Goal: Information Seeking & Learning: Learn about a topic

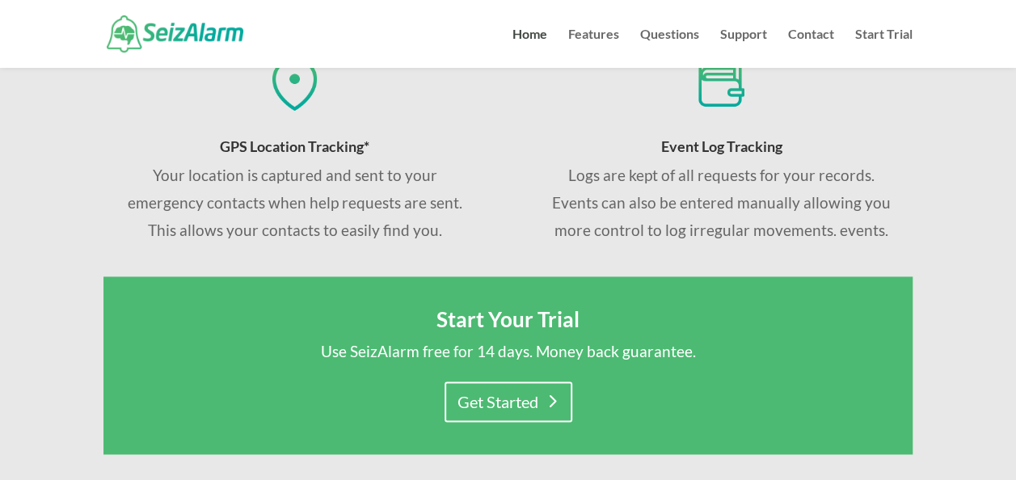
scroll to position [1294, 0]
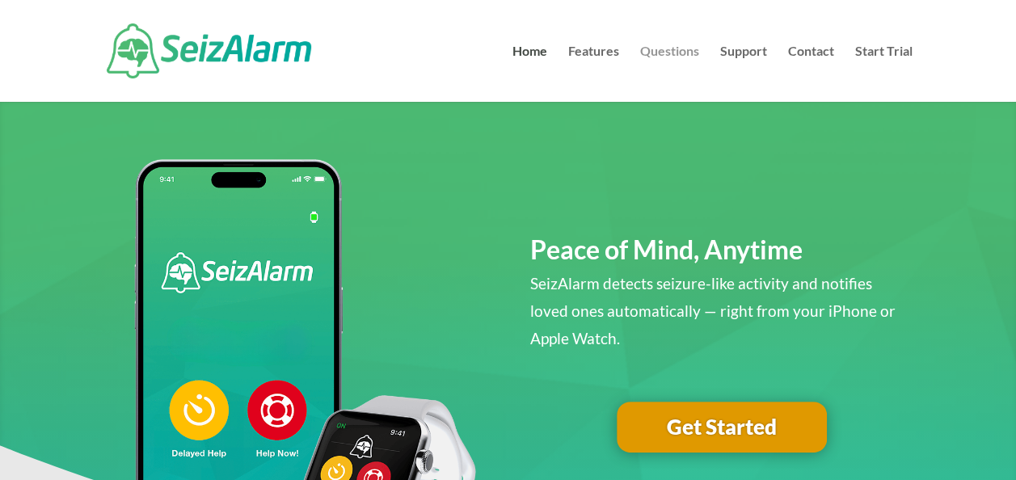
click at [678, 55] on link "Questions" at bounding box center [669, 73] width 59 height 57
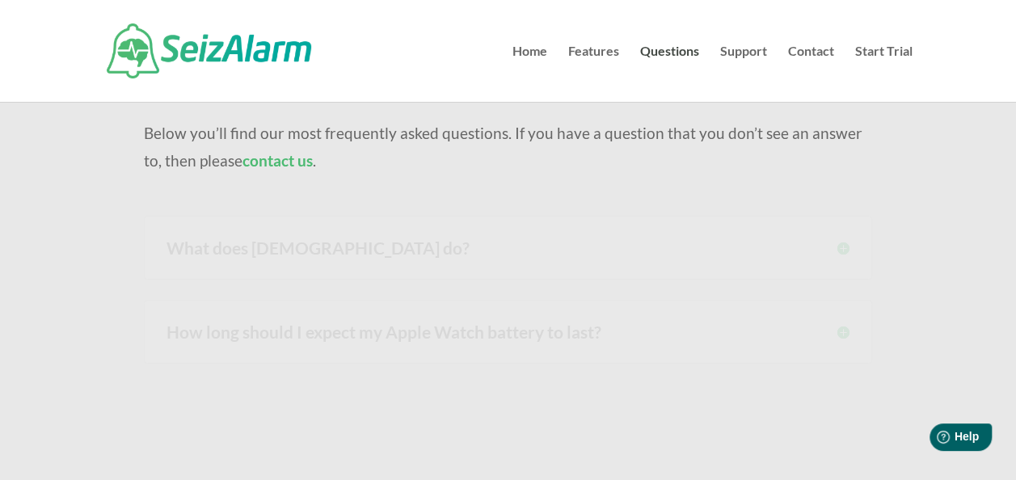
scroll to position [243, 0]
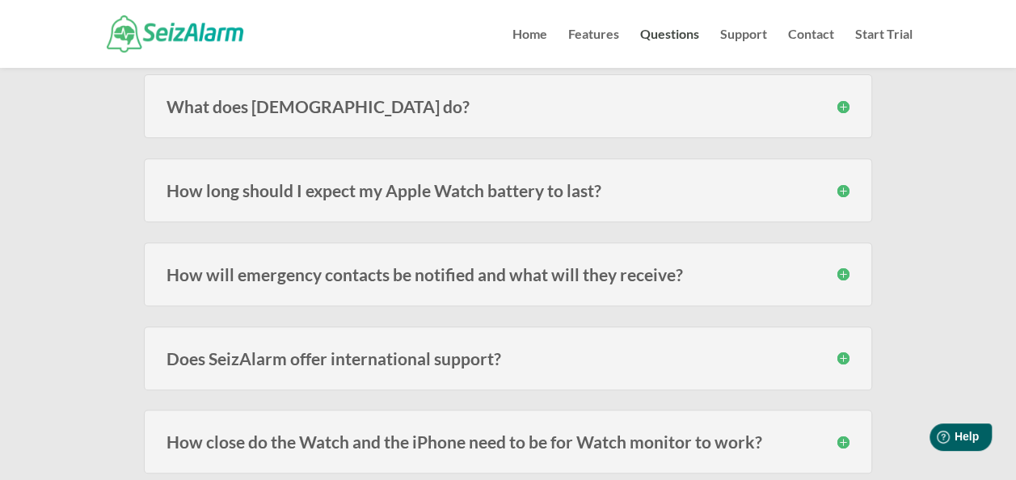
click at [565, 113] on h3 "What does SeizAlarm do?" at bounding box center [508, 106] width 683 height 17
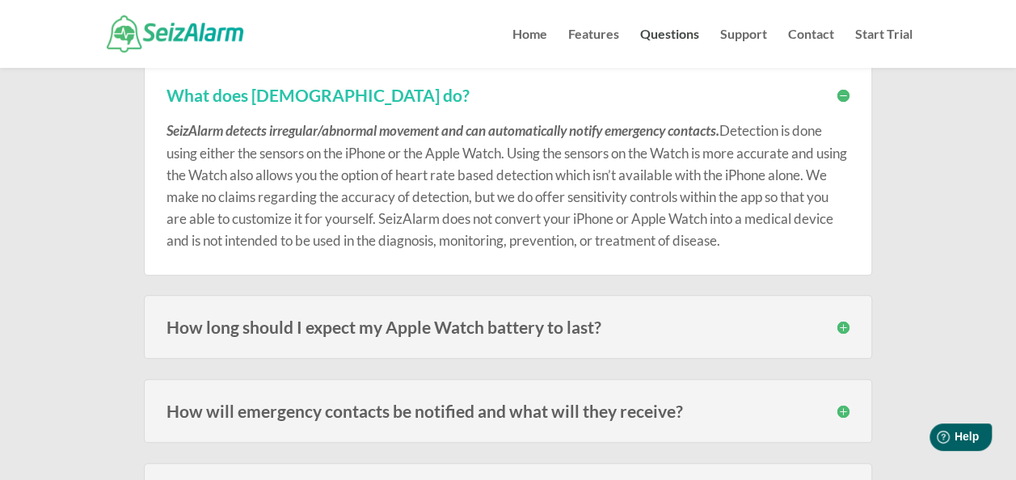
scroll to position [323, 0]
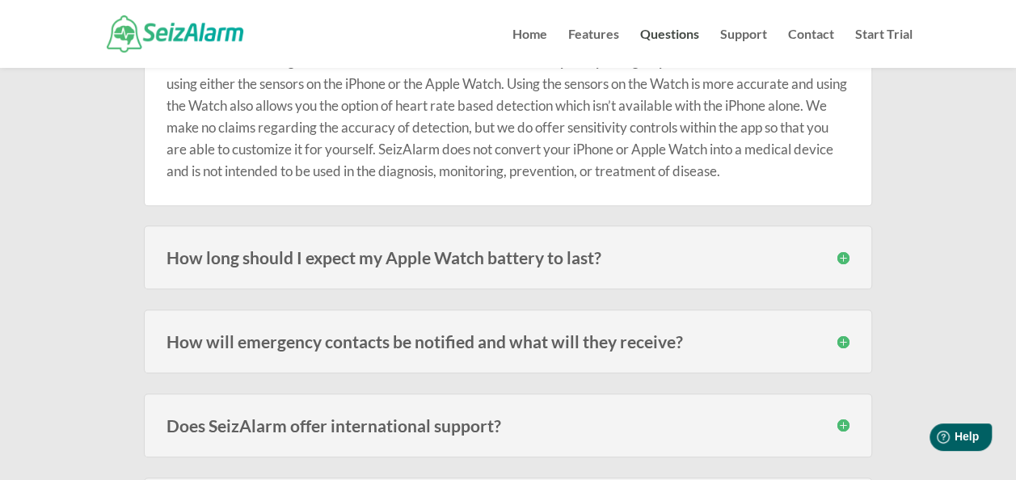
click at [372, 349] on h3 "How will emergency contacts be notified and what will they receive?" at bounding box center [508, 341] width 683 height 17
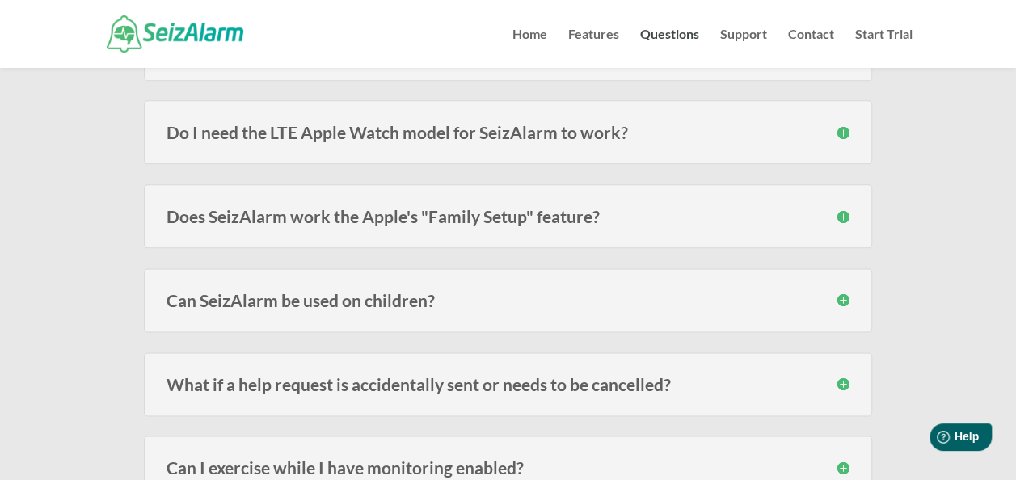
scroll to position [889, 0]
click at [511, 200] on div "Does SeizAlarm work the Apple's "Family Setup" feature? Yes. SeizAlarm now work…" at bounding box center [508, 216] width 729 height 64
click at [516, 208] on h3 "Does SeizAlarm work the Apple's "Family Setup" feature?" at bounding box center [508, 215] width 683 height 17
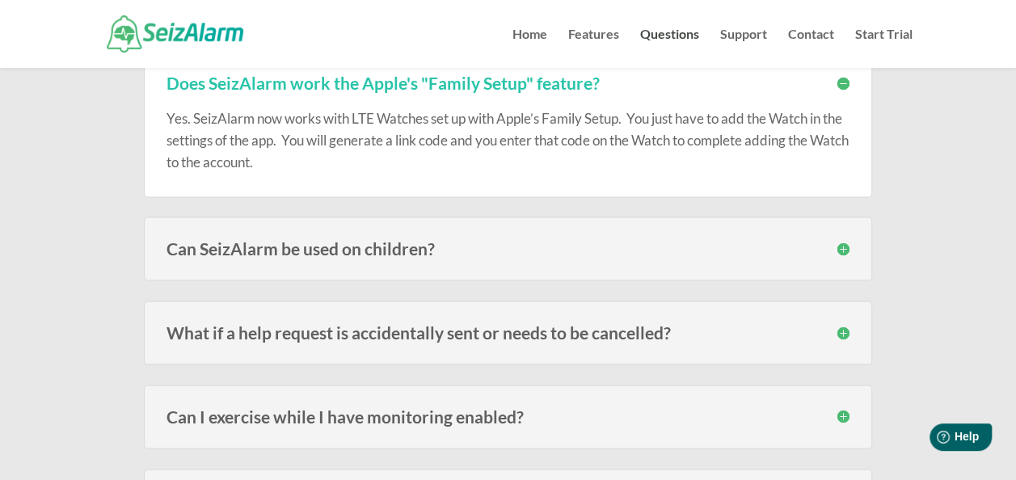
scroll to position [1051, 0]
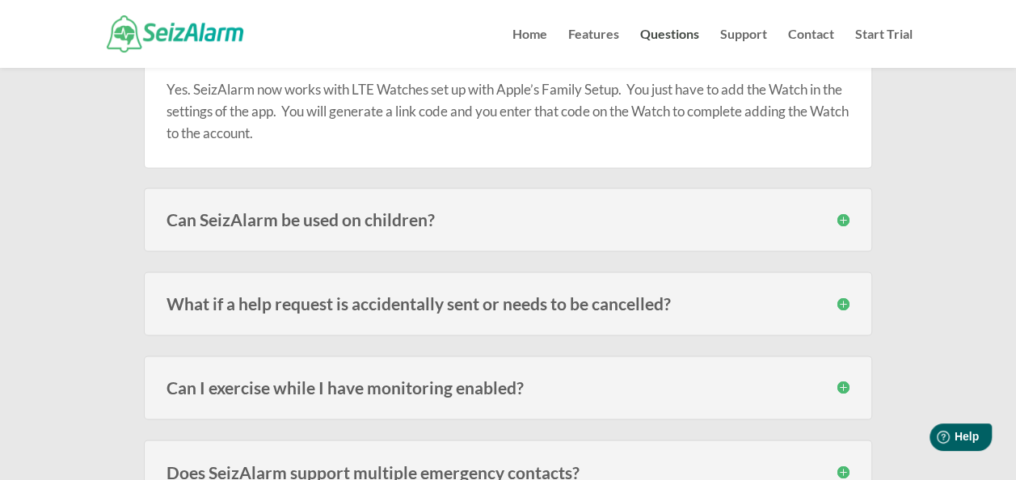
click at [451, 218] on h3 "Can SeizAlarm be used on children?" at bounding box center [508, 219] width 683 height 17
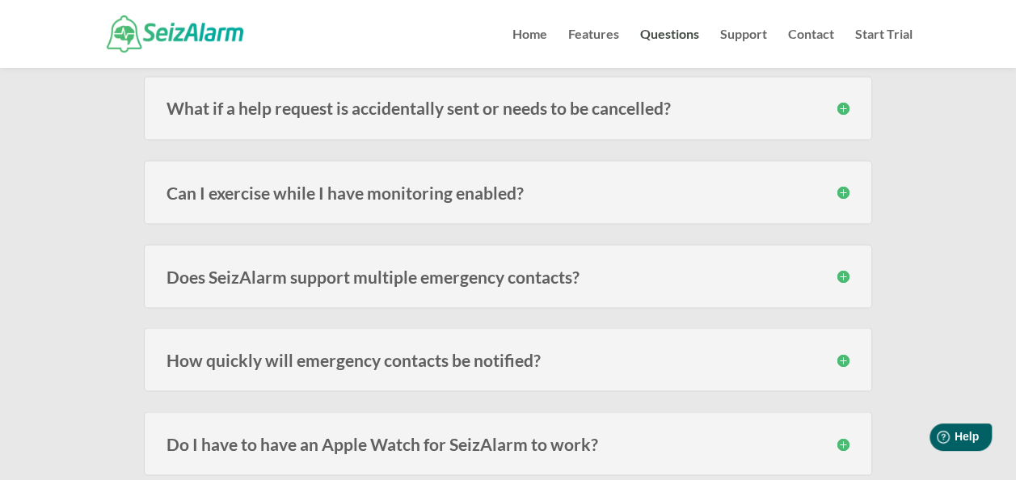
scroll to position [1375, 0]
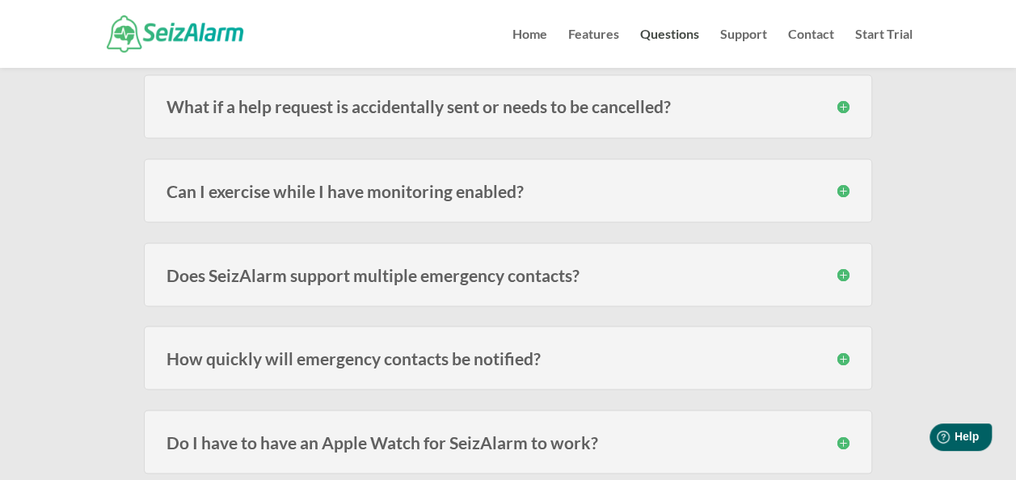
click at [564, 349] on h3 "How quickly will emergency contacts be notified?" at bounding box center [508, 357] width 683 height 17
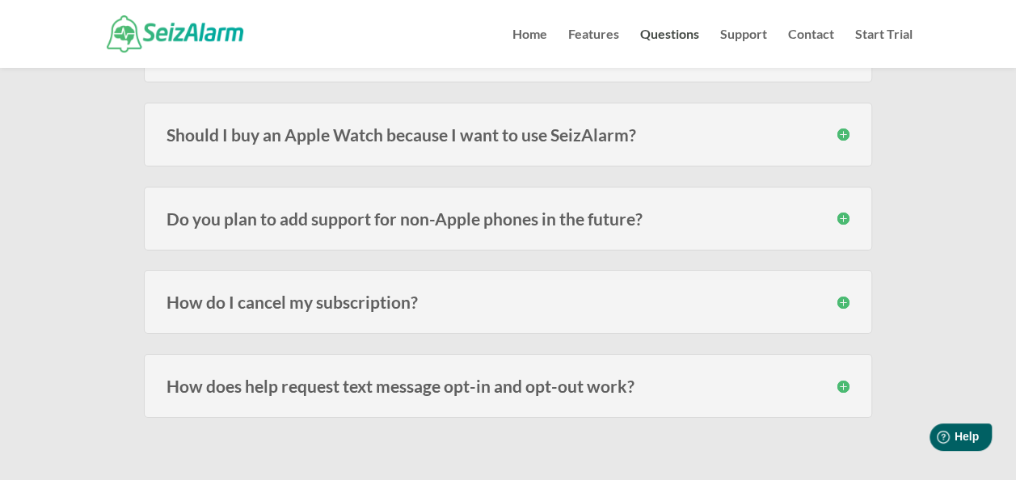
scroll to position [2830, 0]
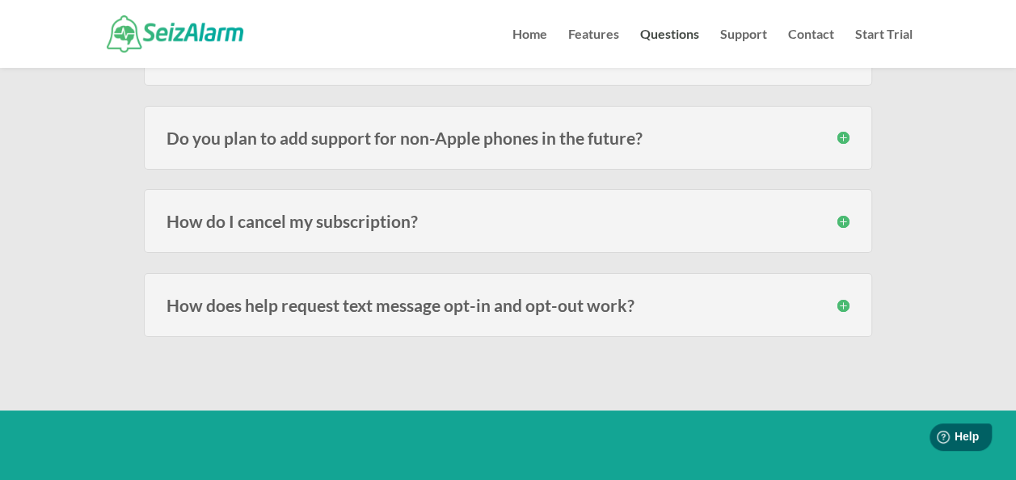
click at [640, 301] on div "How does help request text message opt-in and opt-out work? When you add an eme…" at bounding box center [508, 305] width 729 height 64
click at [598, 297] on h3 "How does help request text message opt-in and opt-out work?" at bounding box center [508, 305] width 683 height 17
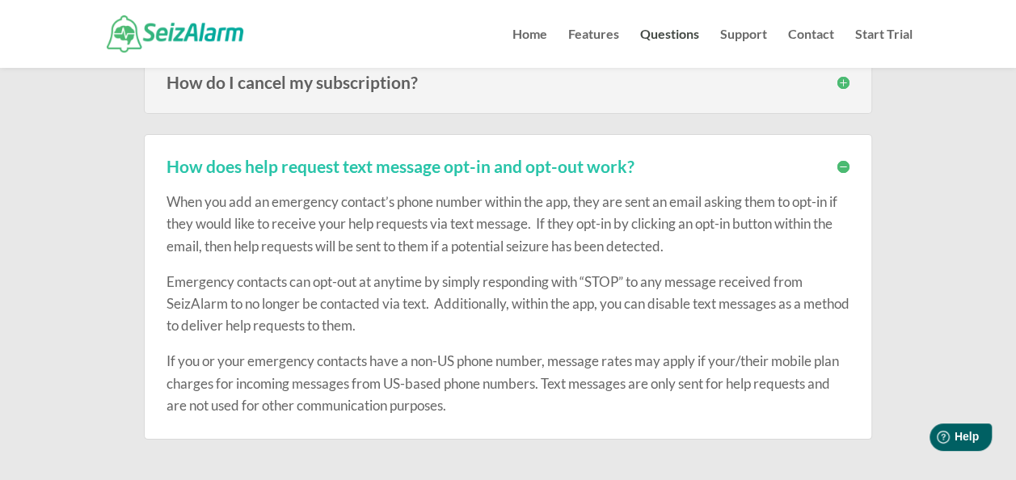
scroll to position [3073, 0]
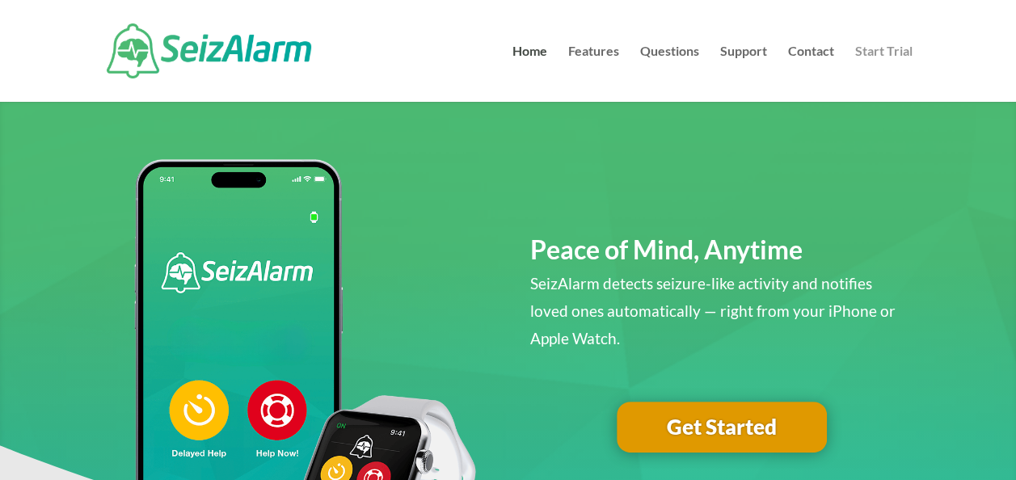
drag, startPoint x: 886, startPoint y: 49, endPoint x: 873, endPoint y: 53, distance: 13.8
click at [886, 49] on link "Start Trial" at bounding box center [883, 73] width 57 height 57
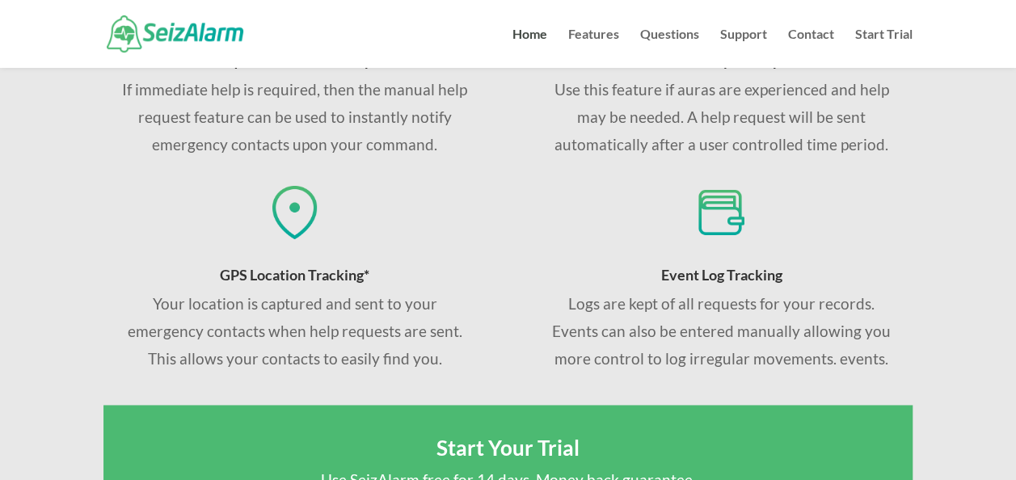
scroll to position [754, 0]
